Goal: Task Accomplishment & Management: Use online tool/utility

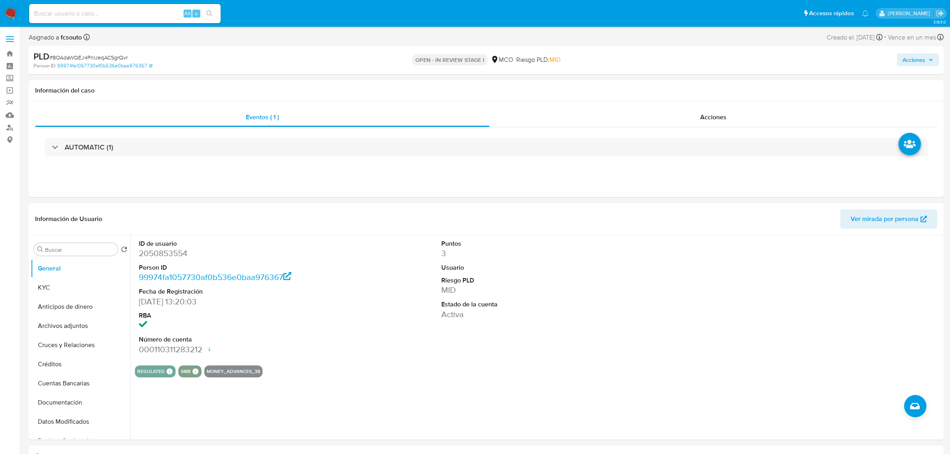
select select "10"
click at [78, 278] on button "General" at bounding box center [77, 268] width 93 height 19
click at [79, 282] on button "KYC" at bounding box center [77, 287] width 93 height 19
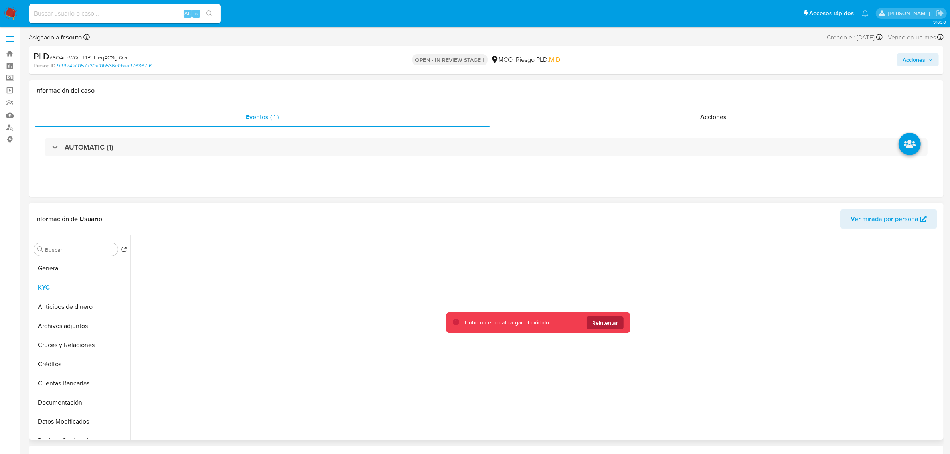
click at [614, 327] on span "Reintentar" at bounding box center [605, 323] width 26 height 13
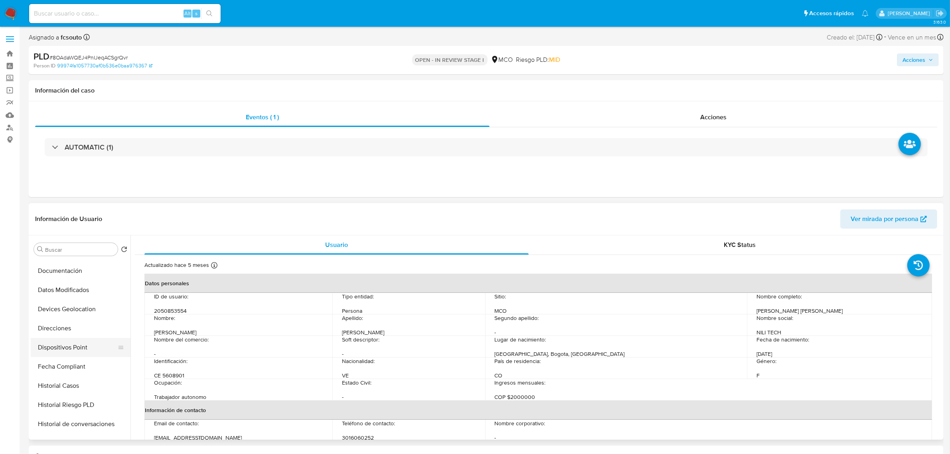
scroll to position [150, 0]
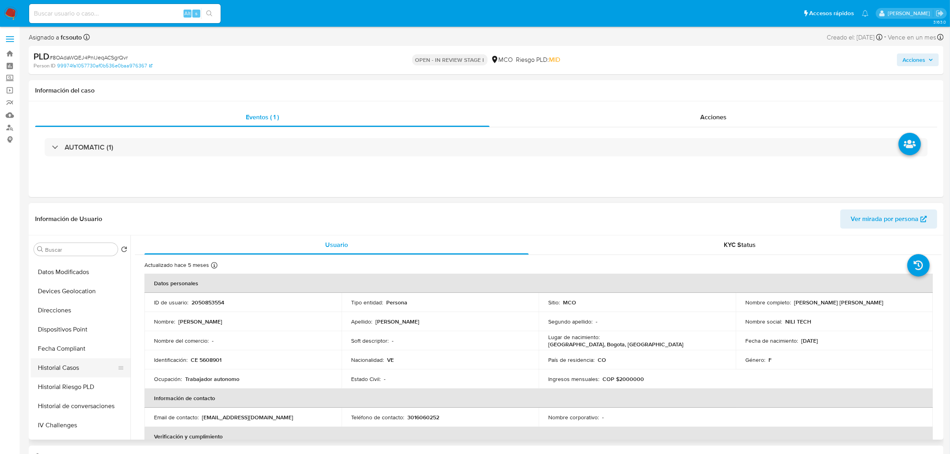
click at [83, 365] on button "Historial Casos" at bounding box center [77, 367] width 93 height 19
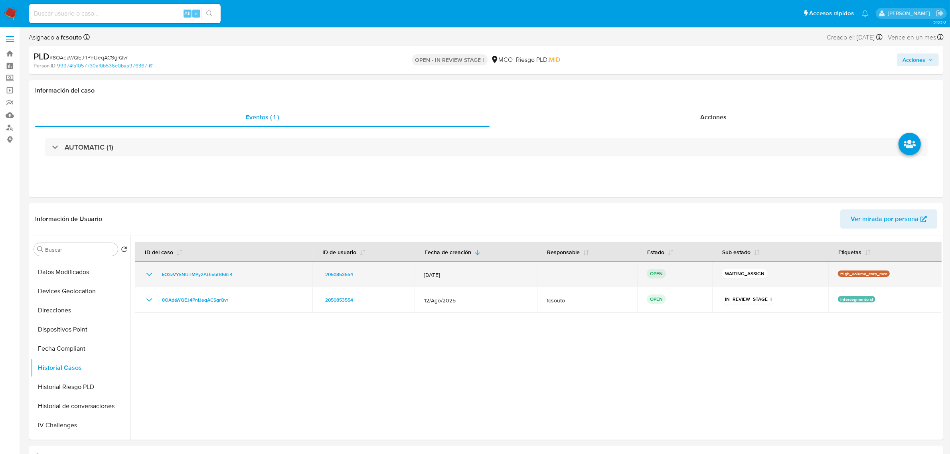
drag, startPoint x: 242, startPoint y: 272, endPoint x: 156, endPoint y: 278, distance: 86.0
click at [156, 278] on div "kO3zVYkNUTMPy2AUmbfB68L4" at bounding box center [224, 275] width 158 height 10
click at [214, 275] on span "kO3zVYkNUTMPy2AUmbfB68L4" at bounding box center [197, 275] width 71 height 10
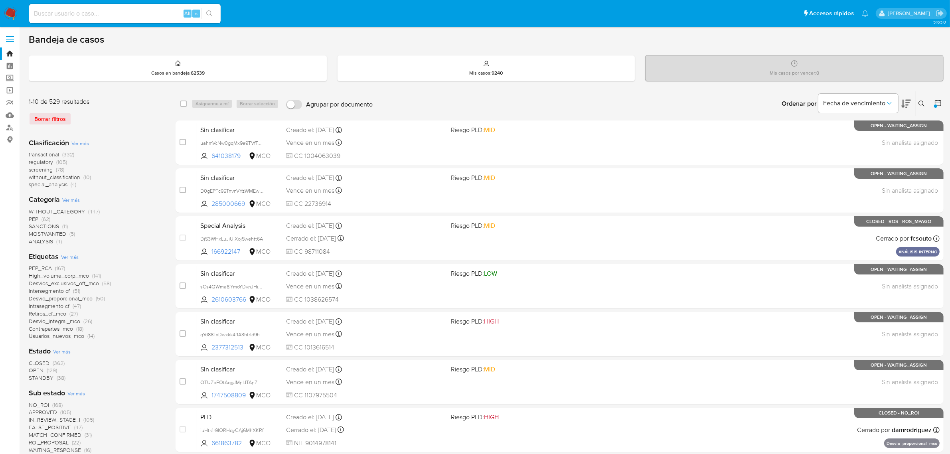
click at [933, 102] on div at bounding box center [937, 103] width 14 height 25
click at [938, 103] on icon at bounding box center [938, 103] width 8 height 8
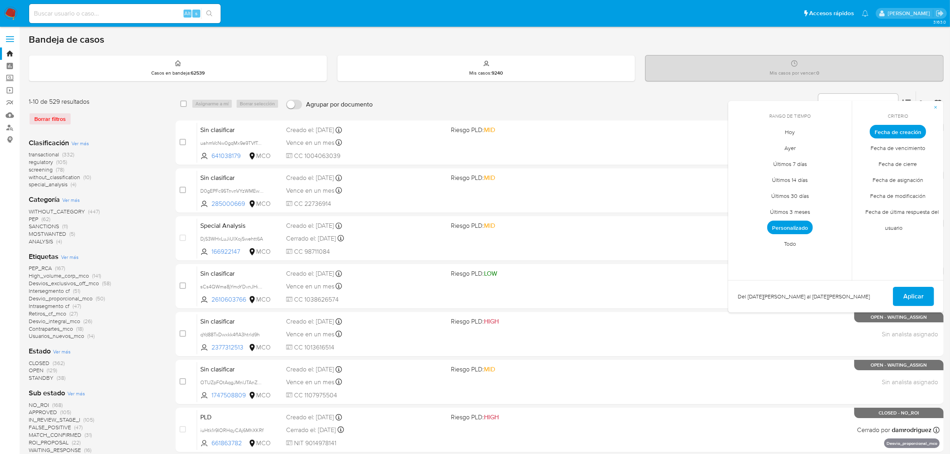
click at [785, 246] on span "Todo" at bounding box center [790, 244] width 29 height 16
click at [927, 288] on button "Aplicar" at bounding box center [913, 296] width 41 height 19
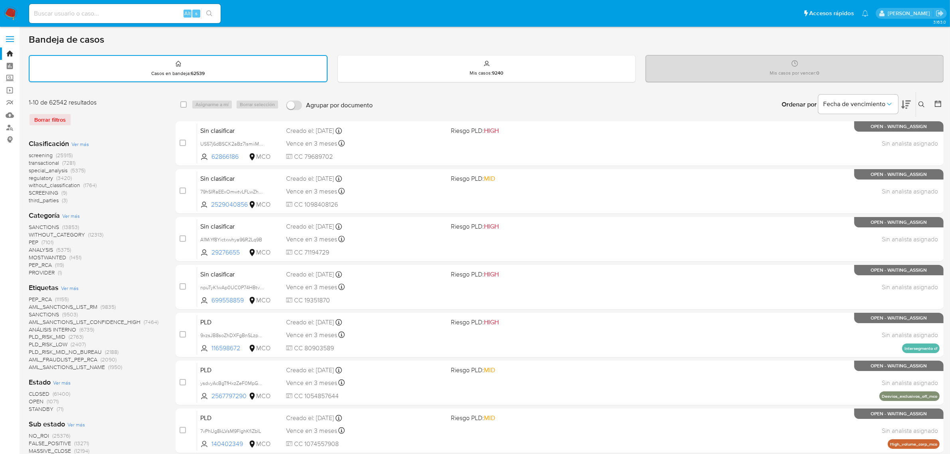
click at [921, 102] on icon at bounding box center [922, 104] width 6 height 6
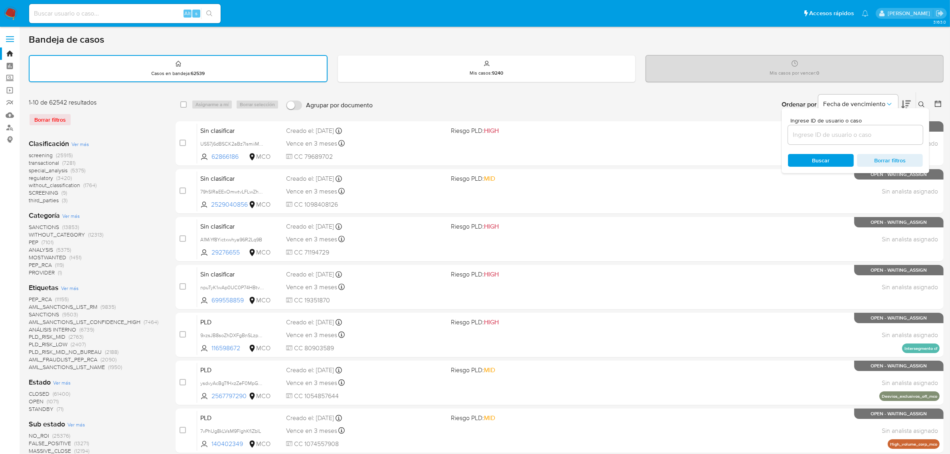
click at [817, 134] on input at bounding box center [855, 135] width 135 height 10
type input "kO3zVYkNUTMPy2AUmbfB68L4"
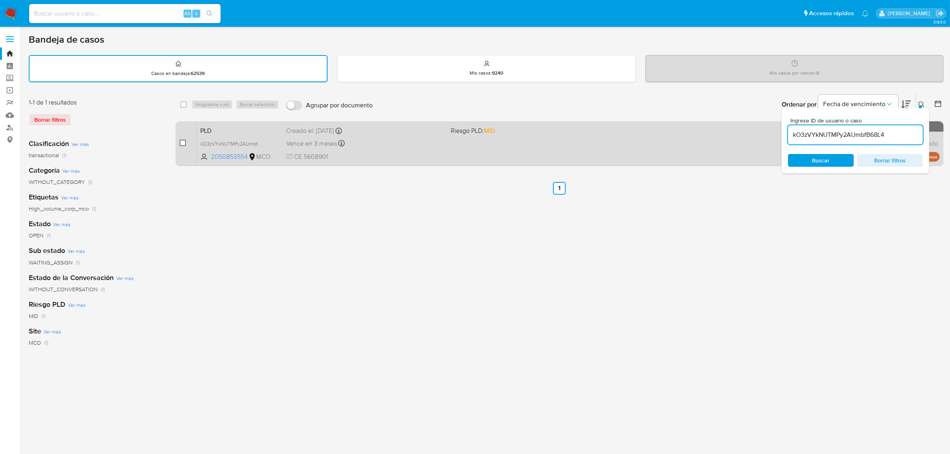
click at [182, 141] on input "checkbox" at bounding box center [183, 143] width 6 height 6
checkbox input "true"
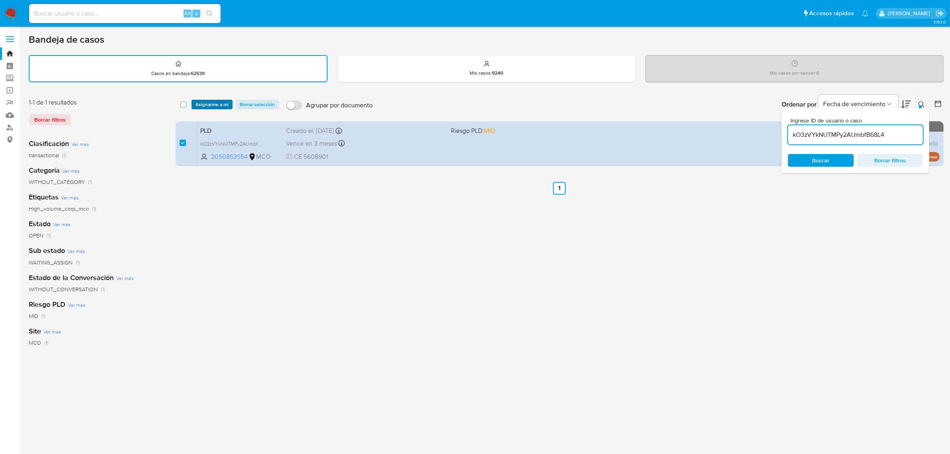
click at [206, 105] on span "Asignarme a mí" at bounding box center [212, 105] width 33 height 8
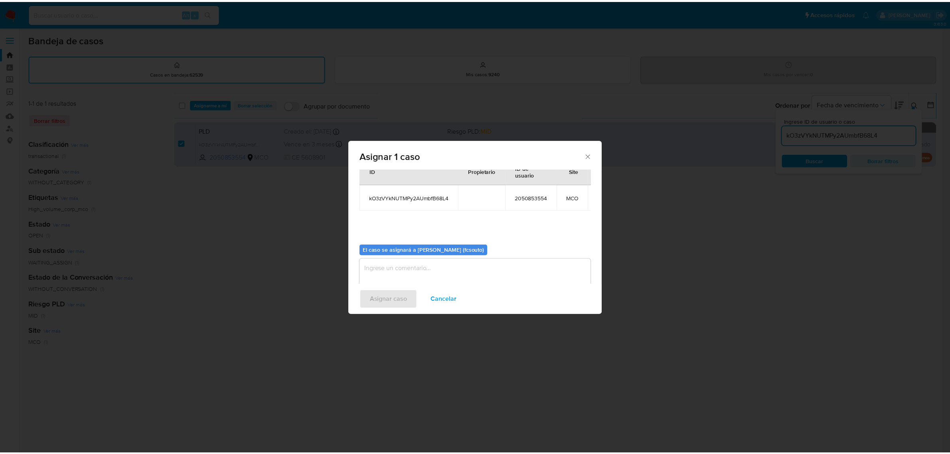
scroll to position [48, 0]
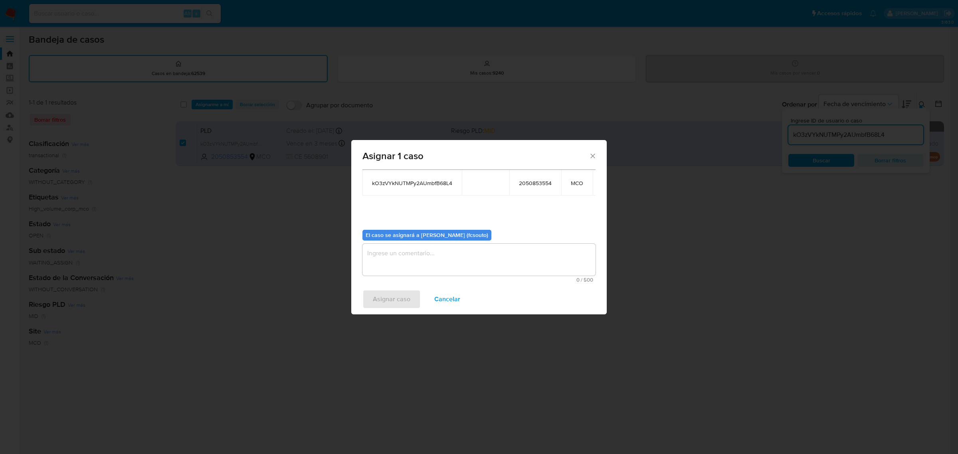
click at [474, 248] on textarea "assign-modal" at bounding box center [478, 260] width 233 height 32
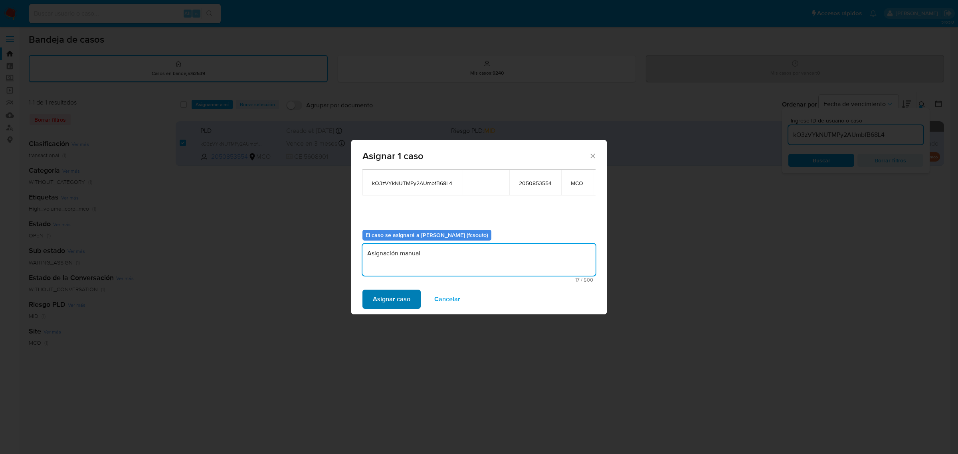
type textarea "Asignación manual"
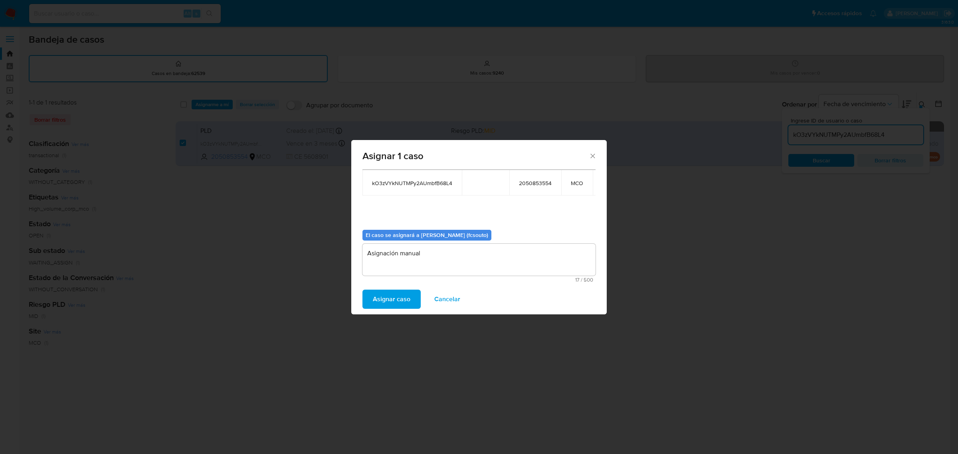
click at [390, 300] on span "Asignar caso" at bounding box center [392, 300] width 38 height 18
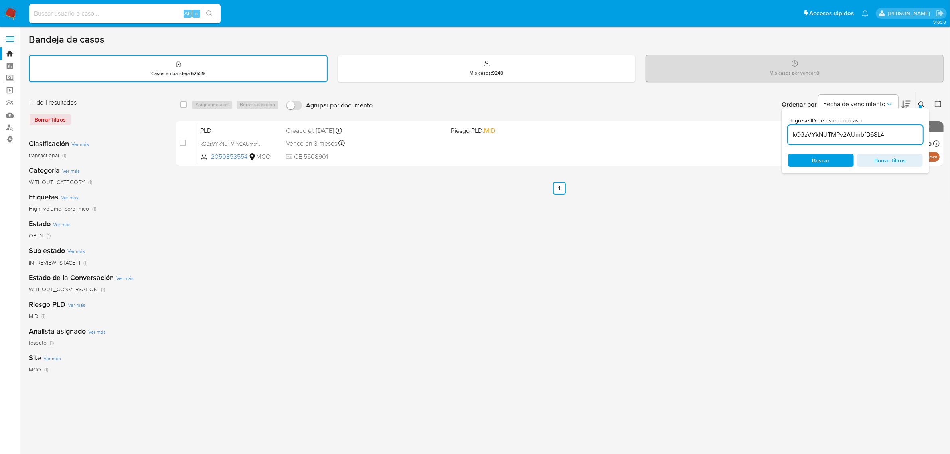
click at [10, 16] on img at bounding box center [11, 14] width 14 height 14
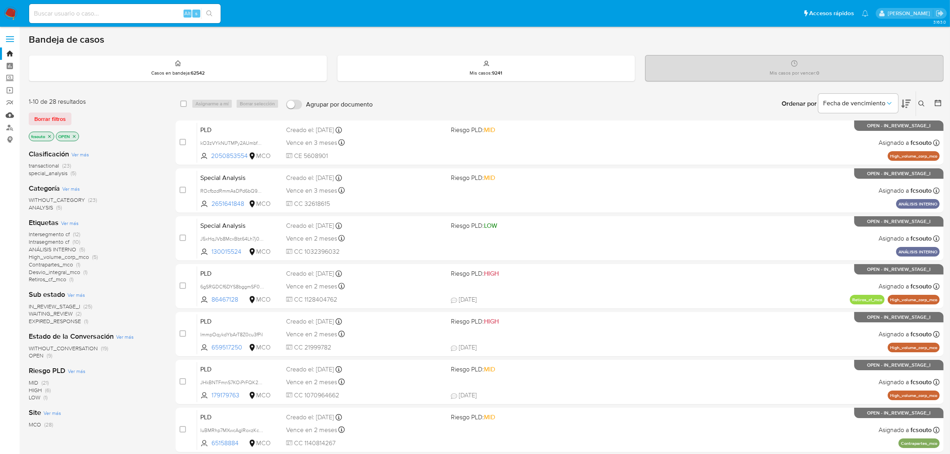
click at [10, 115] on link "Mulan" at bounding box center [47, 115] width 95 height 12
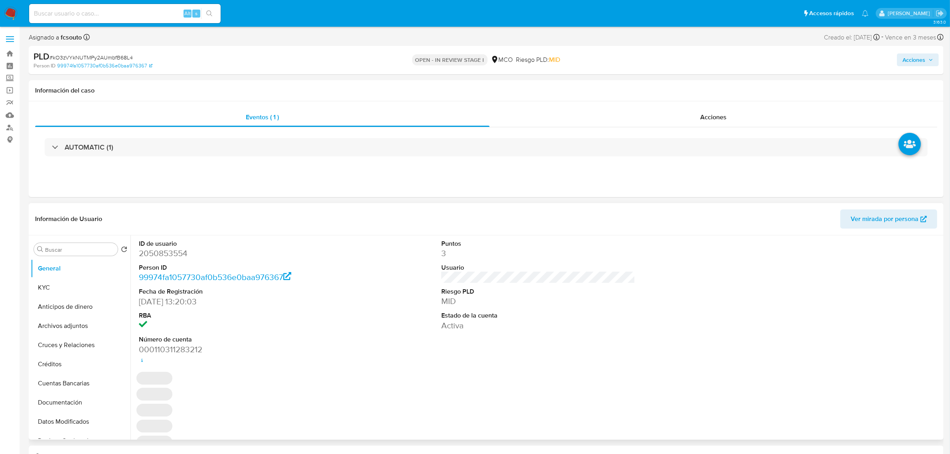
select select "10"
click at [167, 254] on dd "2050853554" at bounding box center [236, 253] width 194 height 11
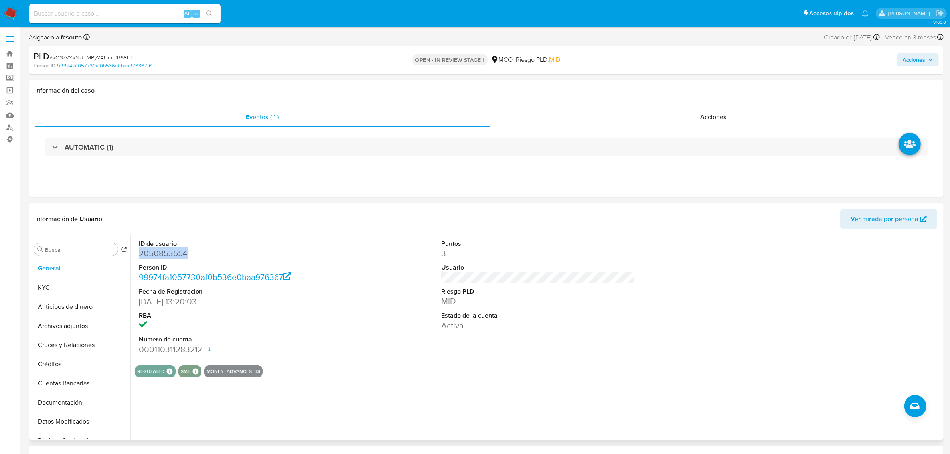
click at [167, 254] on dd "2050853554" at bounding box center [236, 253] width 194 height 11
copy dd "2050853554"
click at [72, 287] on button "KYC" at bounding box center [77, 287] width 93 height 19
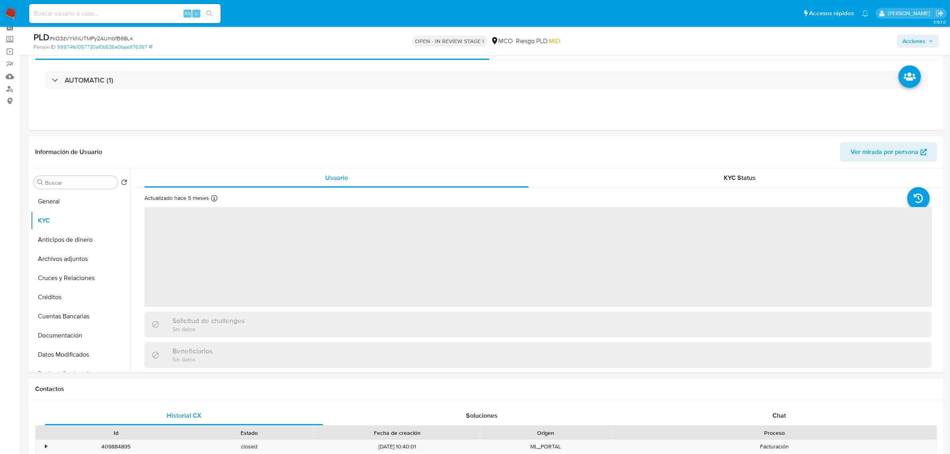
scroll to position [50, 0]
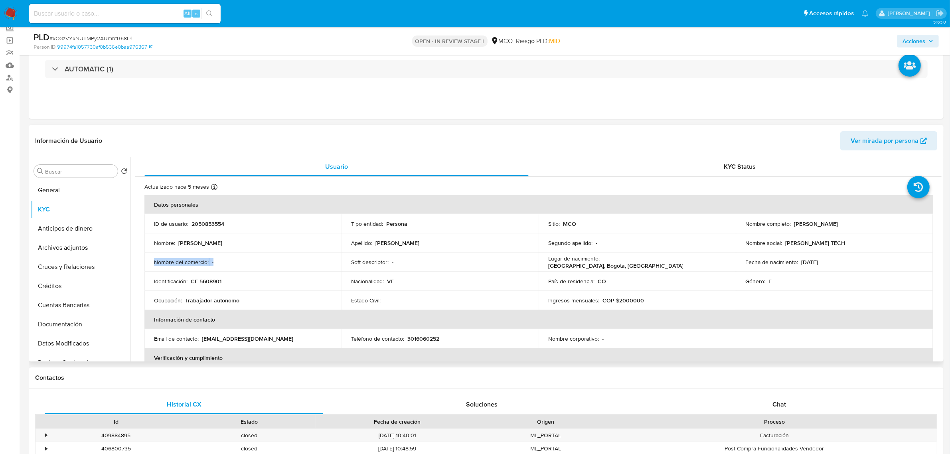
drag, startPoint x: 153, startPoint y: 264, endPoint x: 236, endPoint y: 261, distance: 82.7
click at [236, 261] on td "Nombre del comercio : -" at bounding box center [243, 262] width 197 height 19
click at [236, 261] on div "Nombre del comercio : -" at bounding box center [243, 262] width 178 height 7
drag, startPoint x: 239, startPoint y: 264, endPoint x: 153, endPoint y: 263, distance: 85.8
click at [153, 263] on td "Nombre del comercio : -" at bounding box center [243, 262] width 197 height 19
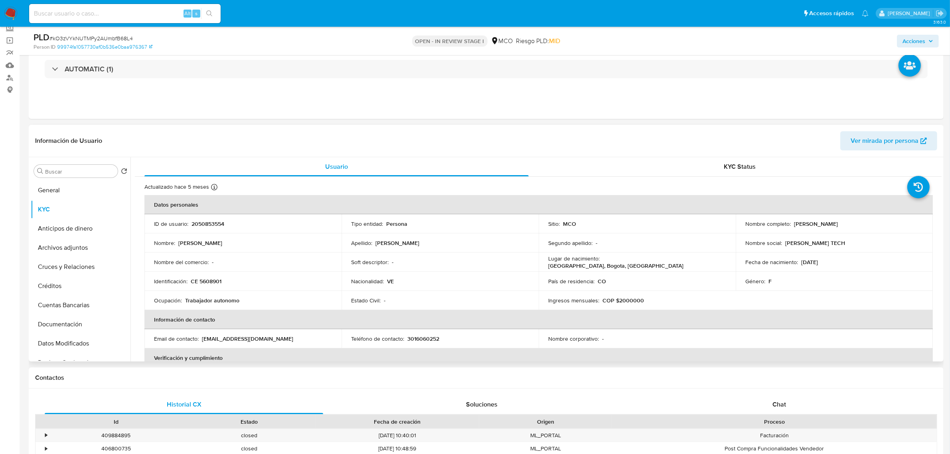
click at [220, 270] on td "Nombre del comercio : -" at bounding box center [243, 262] width 197 height 19
drag, startPoint x: 744, startPoint y: 242, endPoint x: 810, endPoint y: 244, distance: 66.7
click at [810, 244] on div "Nombre social : NILI TECH" at bounding box center [835, 243] width 178 height 7
click at [813, 243] on div "Nombre social : NILI TECH" at bounding box center [835, 243] width 178 height 7
drag, startPoint x: 812, startPoint y: 244, endPoint x: 784, endPoint y: 244, distance: 27.2
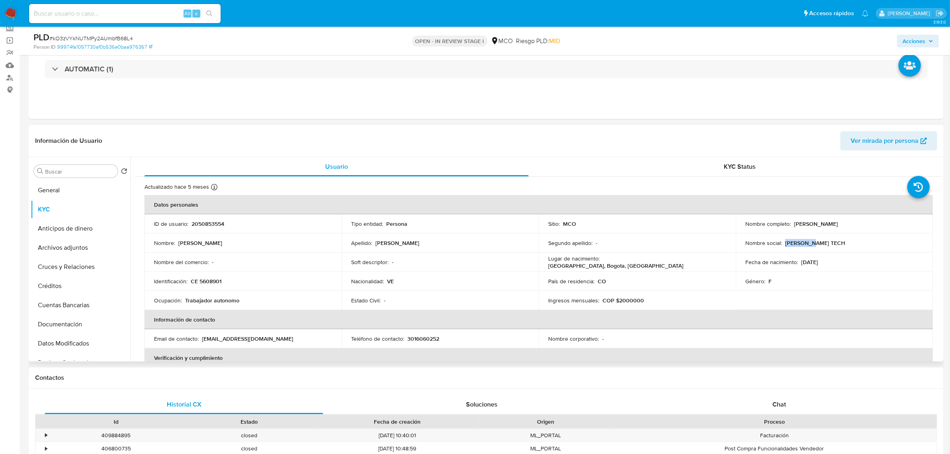
click at [784, 244] on div "Nombre social : NILI TECH" at bounding box center [835, 243] width 178 height 7
copy p "NILI TECH"
click at [789, 242] on p "NILI TECH" at bounding box center [816, 243] width 60 height 7
drag, startPoint x: 815, startPoint y: 244, endPoint x: 743, endPoint y: 246, distance: 71.5
click at [746, 246] on div "Nombre social : NILI TECH" at bounding box center [835, 243] width 178 height 7
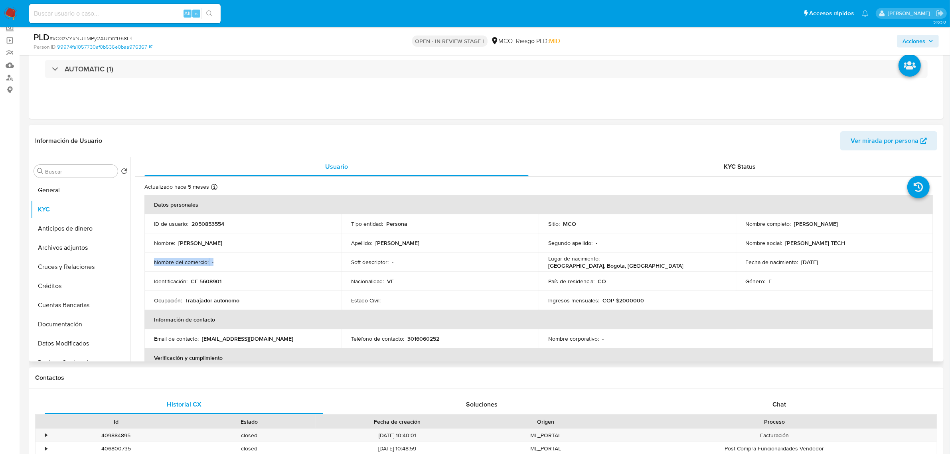
drag, startPoint x: 237, startPoint y: 266, endPoint x: 145, endPoint y: 263, distance: 91.9
click at [145, 263] on td "Nombre del comercio : -" at bounding box center [243, 262] width 197 height 19
click at [212, 269] on td "Nombre del comercio : -" at bounding box center [243, 262] width 197 height 19
drag, startPoint x: 811, startPoint y: 244, endPoint x: 783, endPoint y: 244, distance: 27.6
click at [783, 244] on div "Nombre social : NILI TECH" at bounding box center [835, 243] width 178 height 7
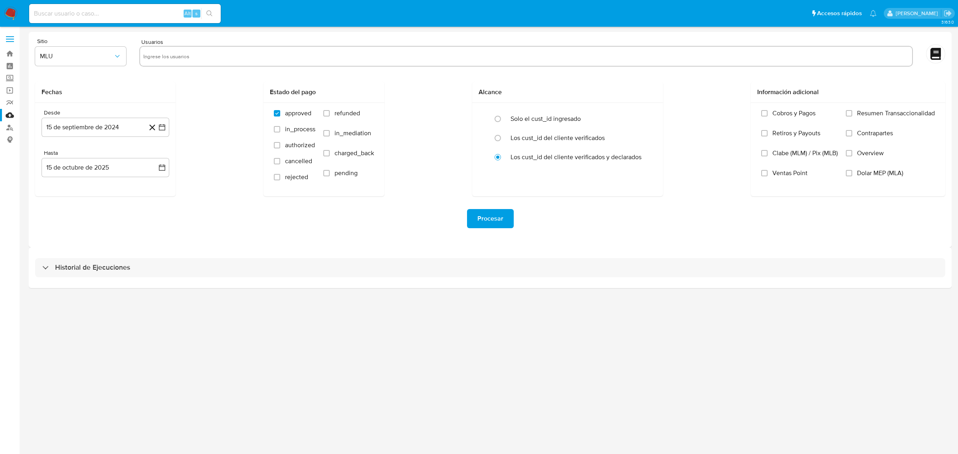
click at [174, 54] on input "text" at bounding box center [526, 56] width 766 height 13
paste input "2050853554"
type input "2050853554"
click at [109, 59] on span "MLU" at bounding box center [76, 56] width 73 height 8
click at [55, 118] on div "MCO" at bounding box center [78, 116] width 77 height 19
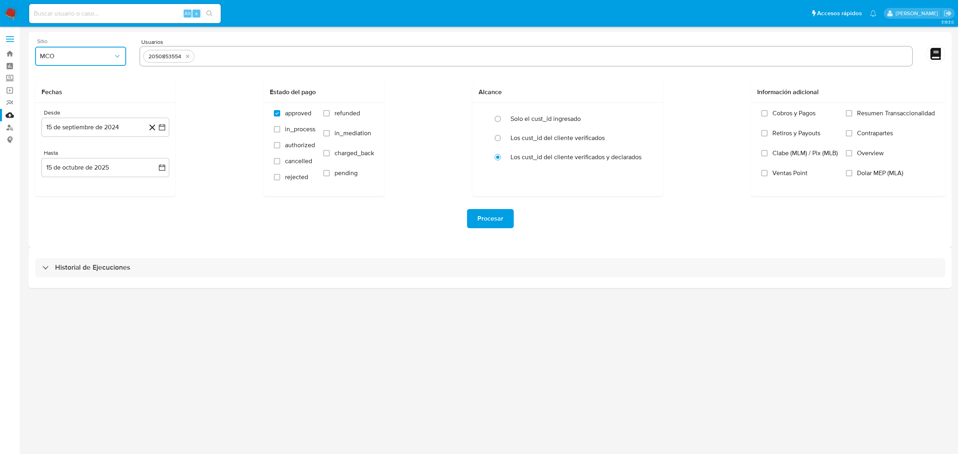
click at [89, 57] on span "MCO" at bounding box center [76, 56] width 73 height 8
click at [75, 120] on div "MCO" at bounding box center [78, 116] width 77 height 19
click at [327, 113] on input "refunded" at bounding box center [326, 113] width 6 height 6
checkbox input "true"
click at [330, 153] on label "charged_back" at bounding box center [348, 159] width 51 height 20
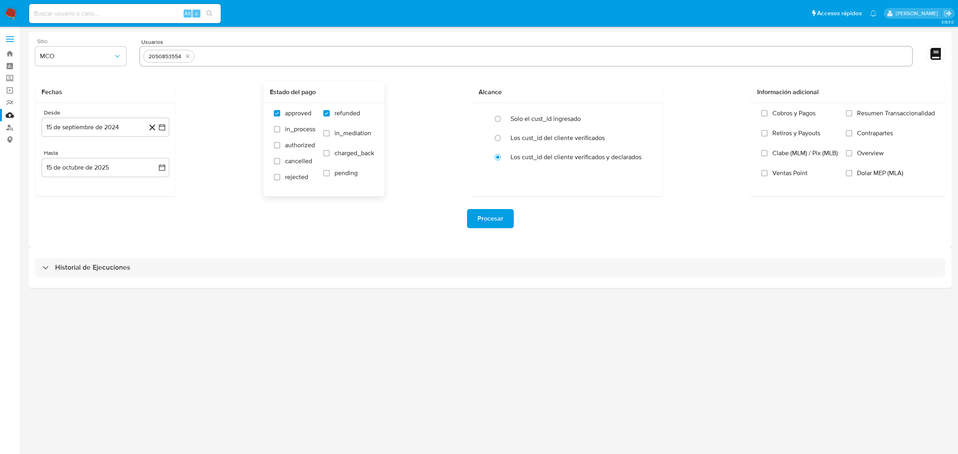
click at [330, 153] on input "charged_back" at bounding box center [326, 153] width 6 height 6
checkbox input "true"
click at [330, 132] on label "in_mediation" at bounding box center [348, 139] width 51 height 20
click at [330, 132] on input "in_mediation" at bounding box center [326, 133] width 6 height 6
checkbox input "true"
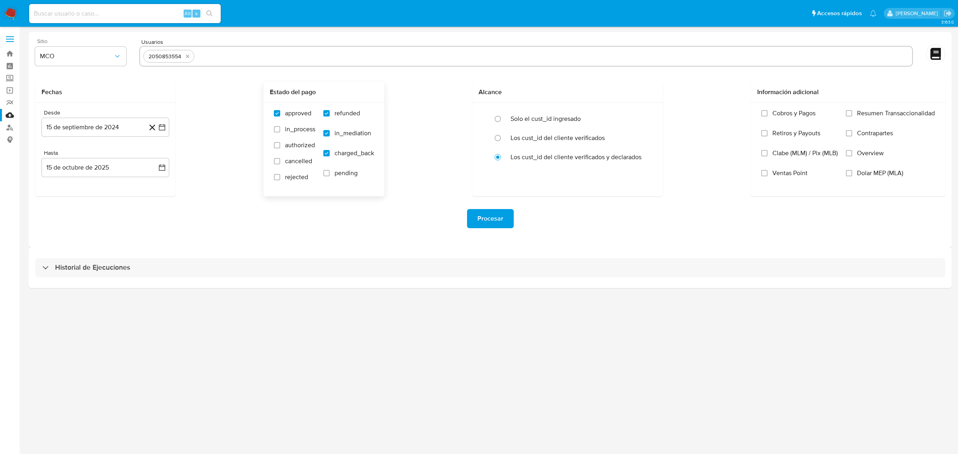
drag, startPoint x: 328, startPoint y: 172, endPoint x: 293, endPoint y: 177, distance: 35.1
click at [327, 172] on input "pending" at bounding box center [326, 173] width 6 height 6
checkbox input "true"
drag, startPoint x: 277, startPoint y: 178, endPoint x: 276, endPoint y: 164, distance: 13.6
click at [277, 177] on input "rejected" at bounding box center [277, 177] width 6 height 6
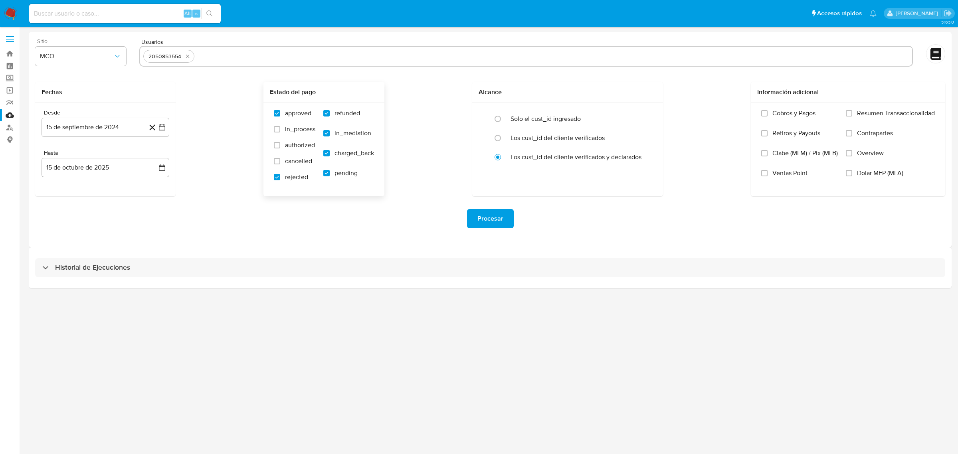
checkbox input "true"
drag, startPoint x: 274, startPoint y: 161, endPoint x: 274, endPoint y: 145, distance: 16.0
click at [274, 160] on input "cancelled" at bounding box center [277, 161] width 6 height 6
checkbox input "true"
drag, startPoint x: 274, startPoint y: 143, endPoint x: 273, endPoint y: 136, distance: 7.2
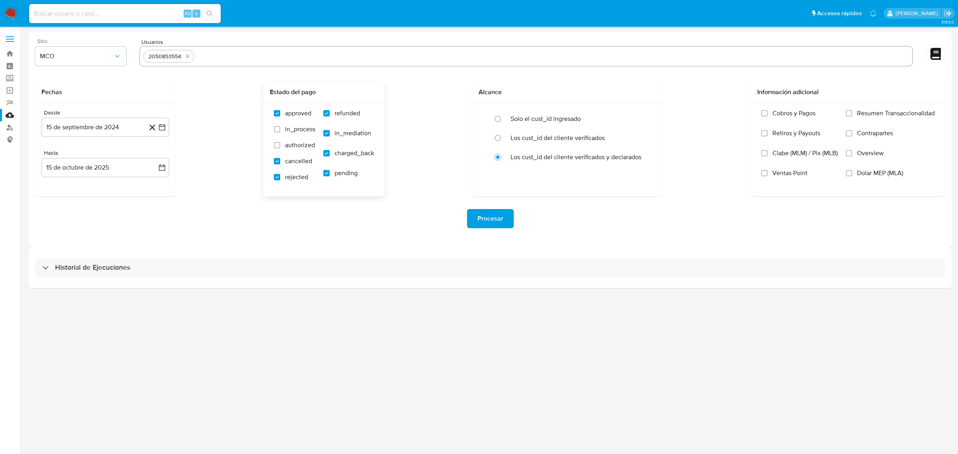
click at [274, 143] on input "authorized" at bounding box center [277, 145] width 6 height 6
checkbox input "true"
drag, startPoint x: 275, startPoint y: 128, endPoint x: 368, endPoint y: 139, distance: 94.0
click at [275, 128] on input "in_process" at bounding box center [277, 129] width 6 height 6
drag, startPoint x: 278, startPoint y: 127, endPoint x: 276, endPoint y: 132, distance: 5.9
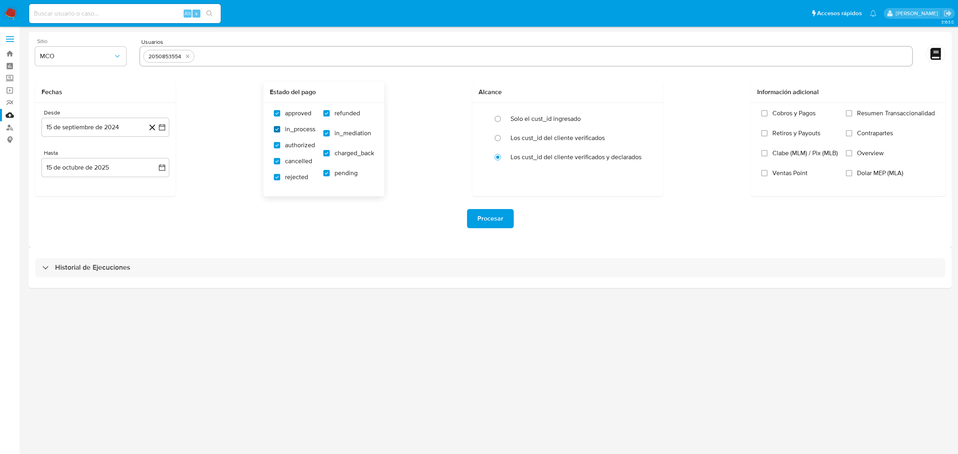
click at [278, 127] on input "in_process" at bounding box center [277, 129] width 6 height 6
checkbox input "false"
click at [274, 147] on input "authorized" at bounding box center [277, 145] width 6 height 6
checkbox input "false"
click at [272, 158] on div "approved in_process authorized cancelled rejected refunded in_mediation charged…" at bounding box center [324, 149] width 108 height 80
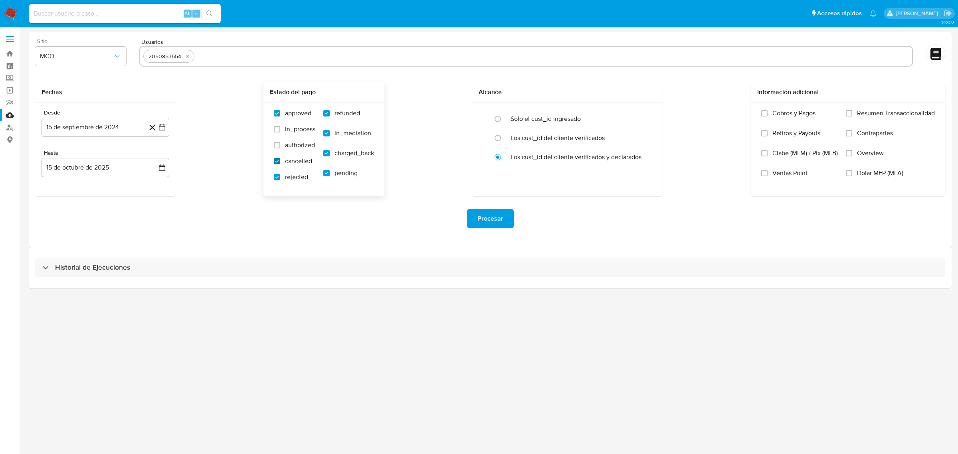
click at [276, 158] on input "cancelled" at bounding box center [277, 161] width 6 height 6
checkbox input "false"
click at [274, 176] on input "rejected" at bounding box center [277, 177] width 6 height 6
checkbox input "false"
drag, startPoint x: 325, startPoint y: 174, endPoint x: 325, endPoint y: 168, distance: 6.4
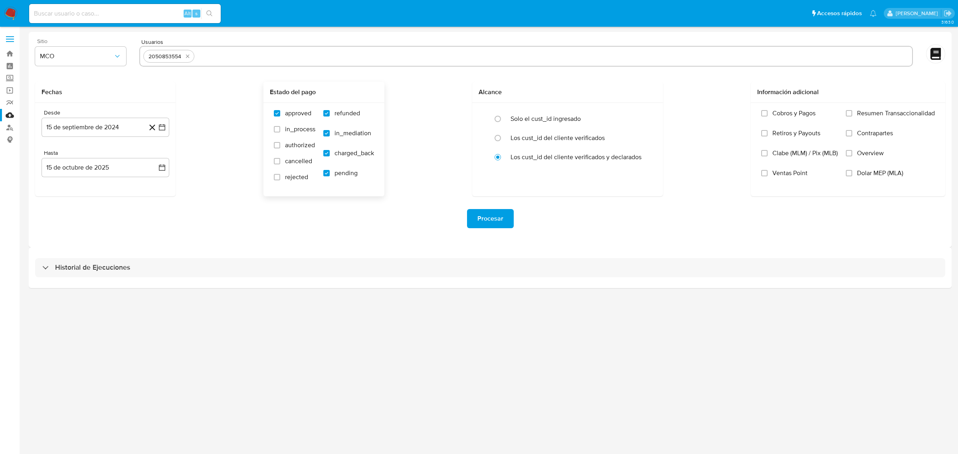
click at [325, 174] on input "pending" at bounding box center [326, 173] width 6 height 6
checkbox input "false"
click at [328, 132] on input "in_mediation" at bounding box center [326, 133] width 6 height 6
checkbox input "false"
click at [161, 125] on icon "button" at bounding box center [162, 127] width 8 height 8
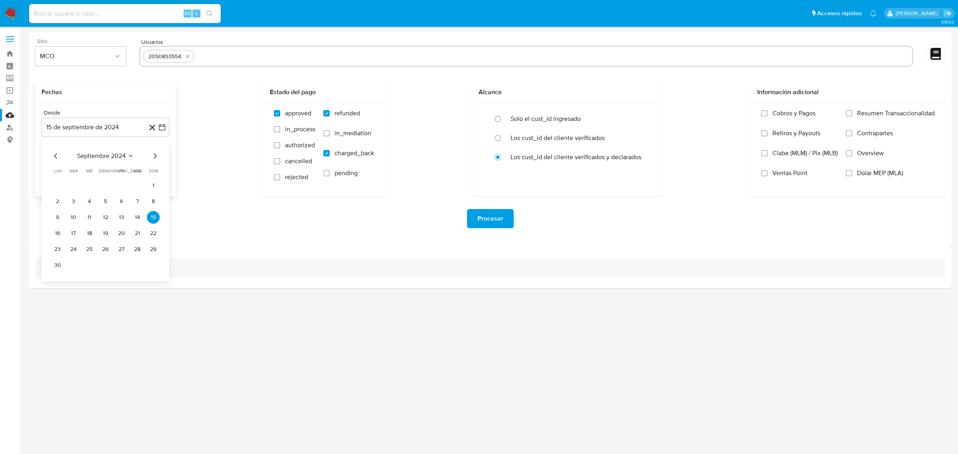
click at [53, 156] on icon "Mes anterior" at bounding box center [56, 156] width 10 height 10
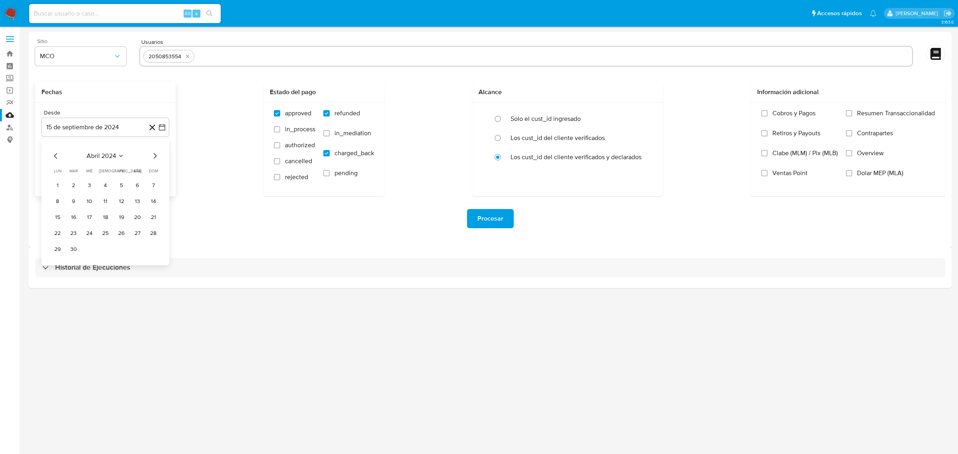
click at [154, 152] on icon "Mes siguiente" at bounding box center [155, 156] width 10 height 10
click at [154, 153] on icon "Mes siguiente" at bounding box center [155, 156] width 10 height 10
click at [154, 154] on icon "Mes siguiente" at bounding box center [155, 156] width 10 height 10
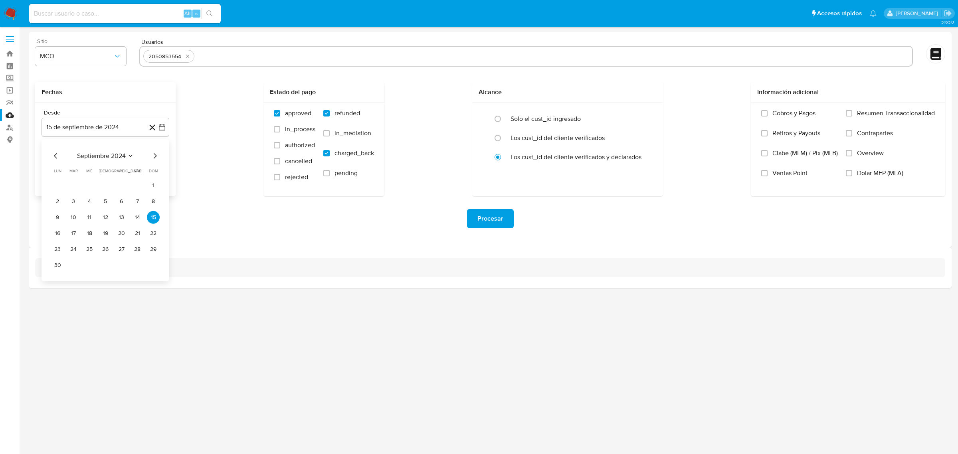
click at [156, 154] on icon "Mes siguiente" at bounding box center [155, 156] width 10 height 10
click at [78, 220] on button "15" at bounding box center [73, 217] width 13 height 13
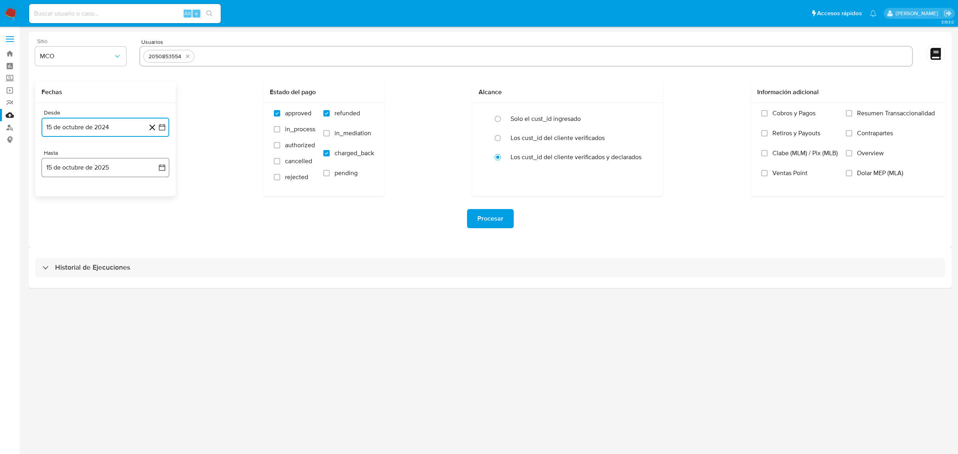
click at [162, 168] on icon "button" at bounding box center [162, 168] width 8 height 8
click at [111, 148] on div "Desde 15 de octubre de 2024 [DATE] Hasta 15 de octubre de 2025 [DATE]" at bounding box center [105, 149] width 141 height 93
click at [494, 139] on input "radio" at bounding box center [497, 138] width 13 height 13
radio input "true"
click at [493, 158] on input "radio" at bounding box center [497, 157] width 13 height 13
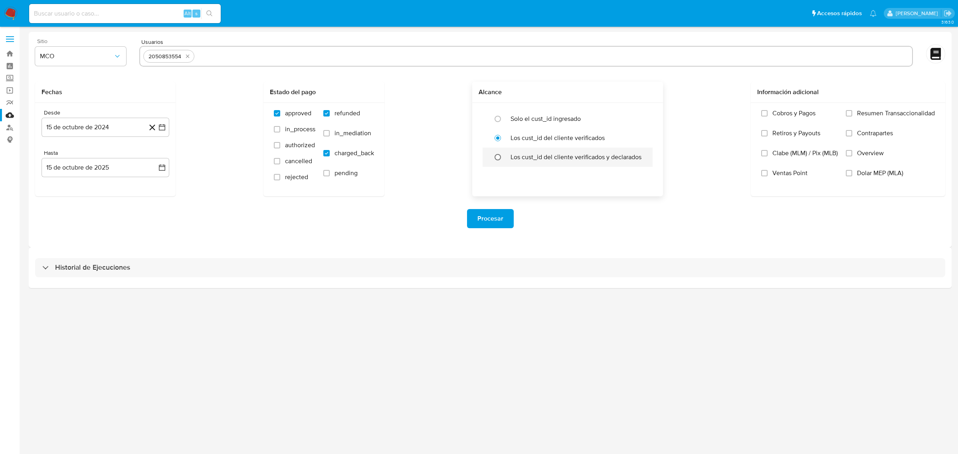
radio input "true"
click at [213, 53] on input "text" at bounding box center [553, 56] width 711 height 13
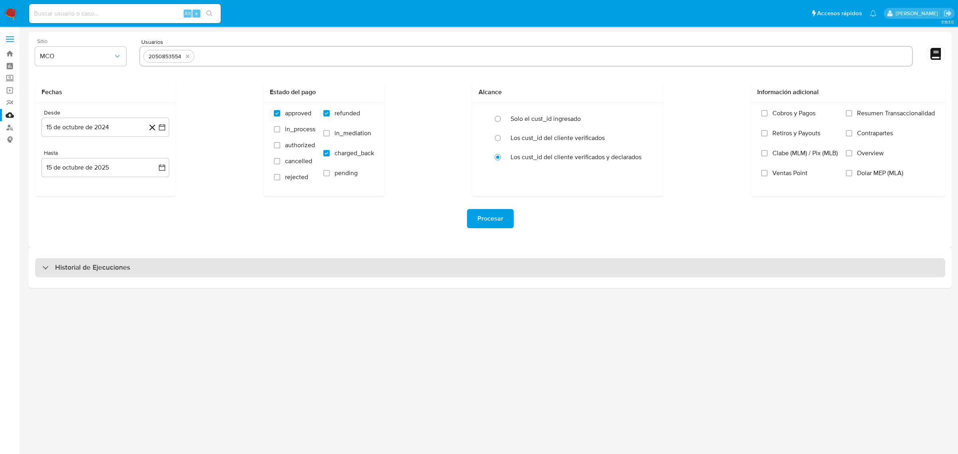
click at [63, 267] on h3 "Historial de Ejecuciones" at bounding box center [92, 268] width 75 height 10
select select "10"
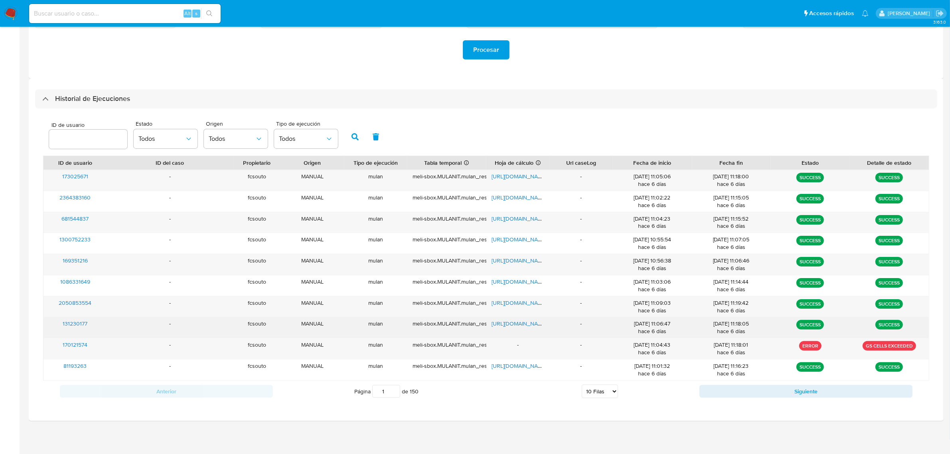
scroll to position [170, 0]
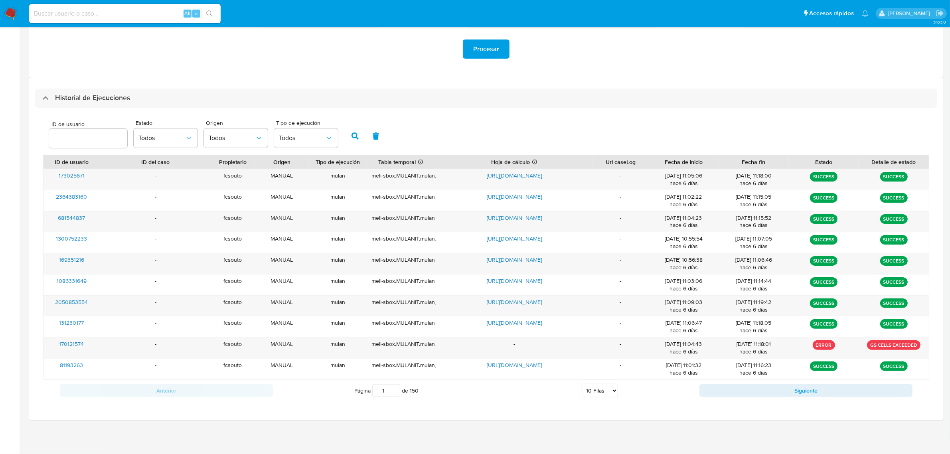
drag, startPoint x: 546, startPoint y: 164, endPoint x: 617, endPoint y: 147, distance: 72.8
click at [638, 148] on div "ID de usuario Estado Todos Origen Todos Tipo de ejecución Todos ID de usuario I…" at bounding box center [486, 259] width 903 height 302
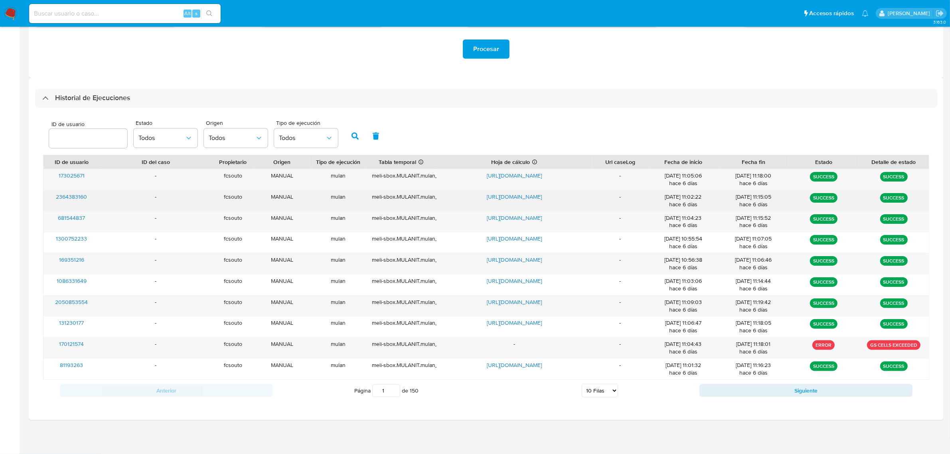
click at [487, 198] on span "[URL][DOMAIN_NAME]" at bounding box center [514, 197] width 55 height 8
